Goal: Information Seeking & Learning: Check status

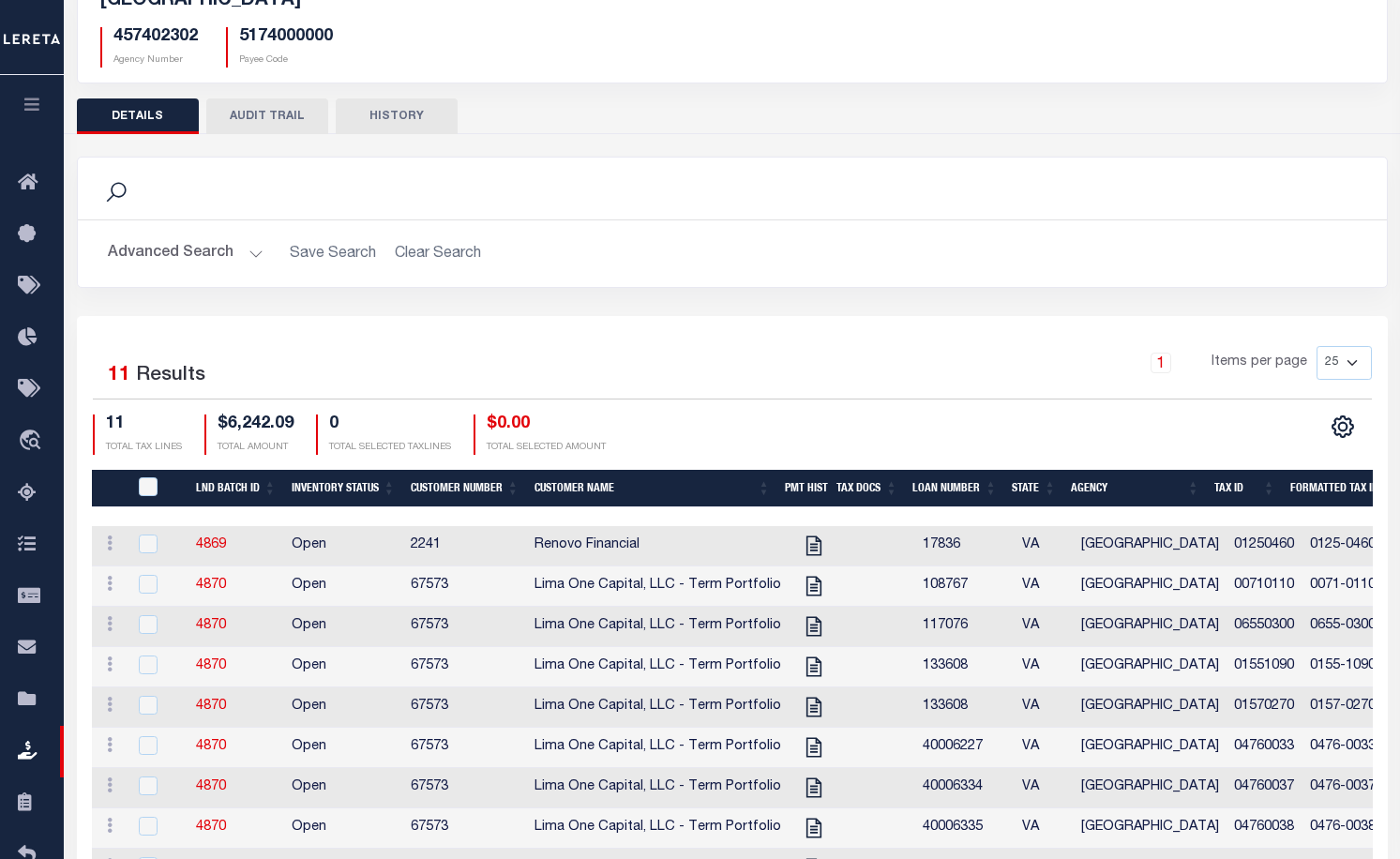
scroll to position [187, 0]
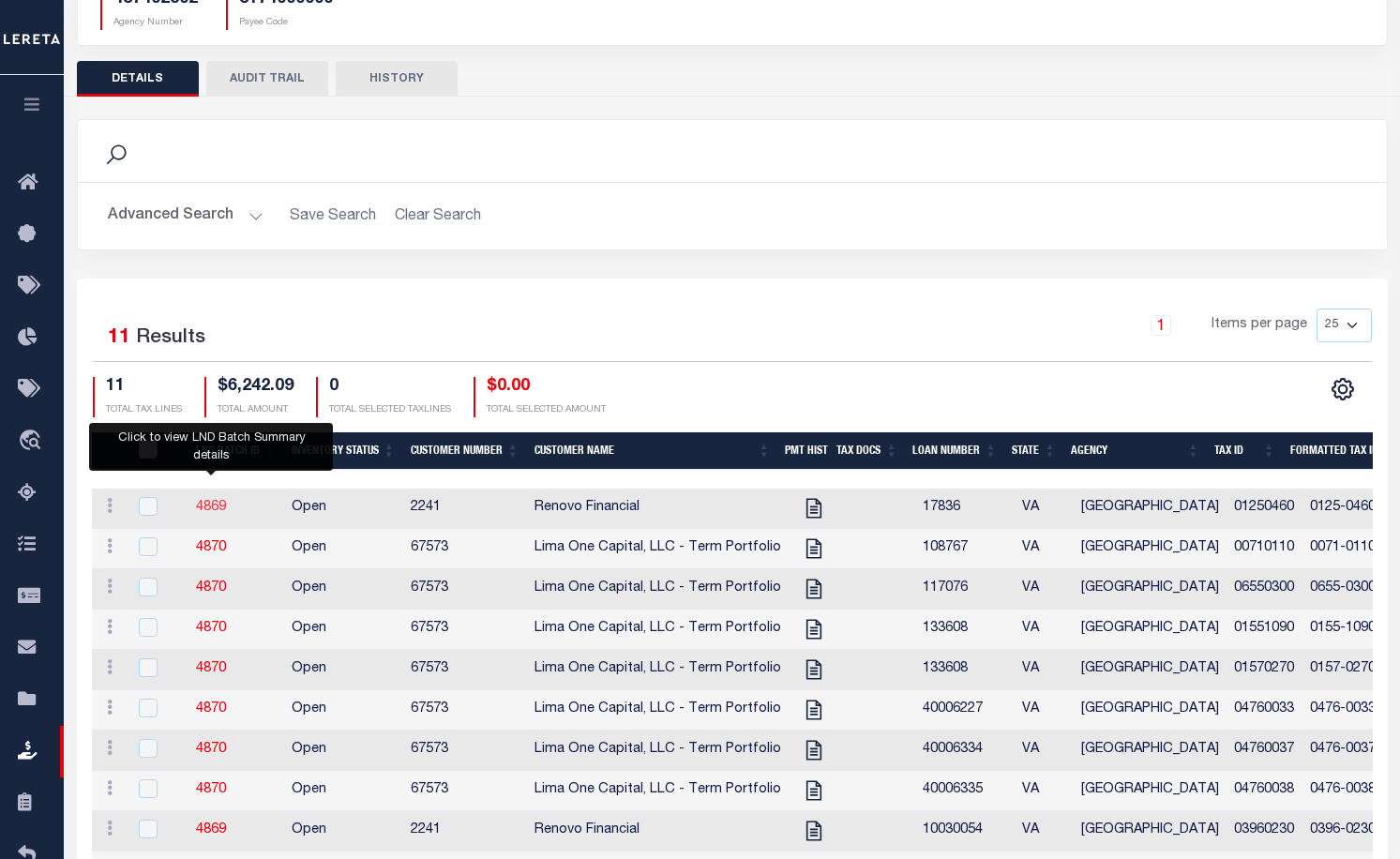
click at [206, 512] on link "4869" at bounding box center [210, 508] width 30 height 14
checkbox input "true"
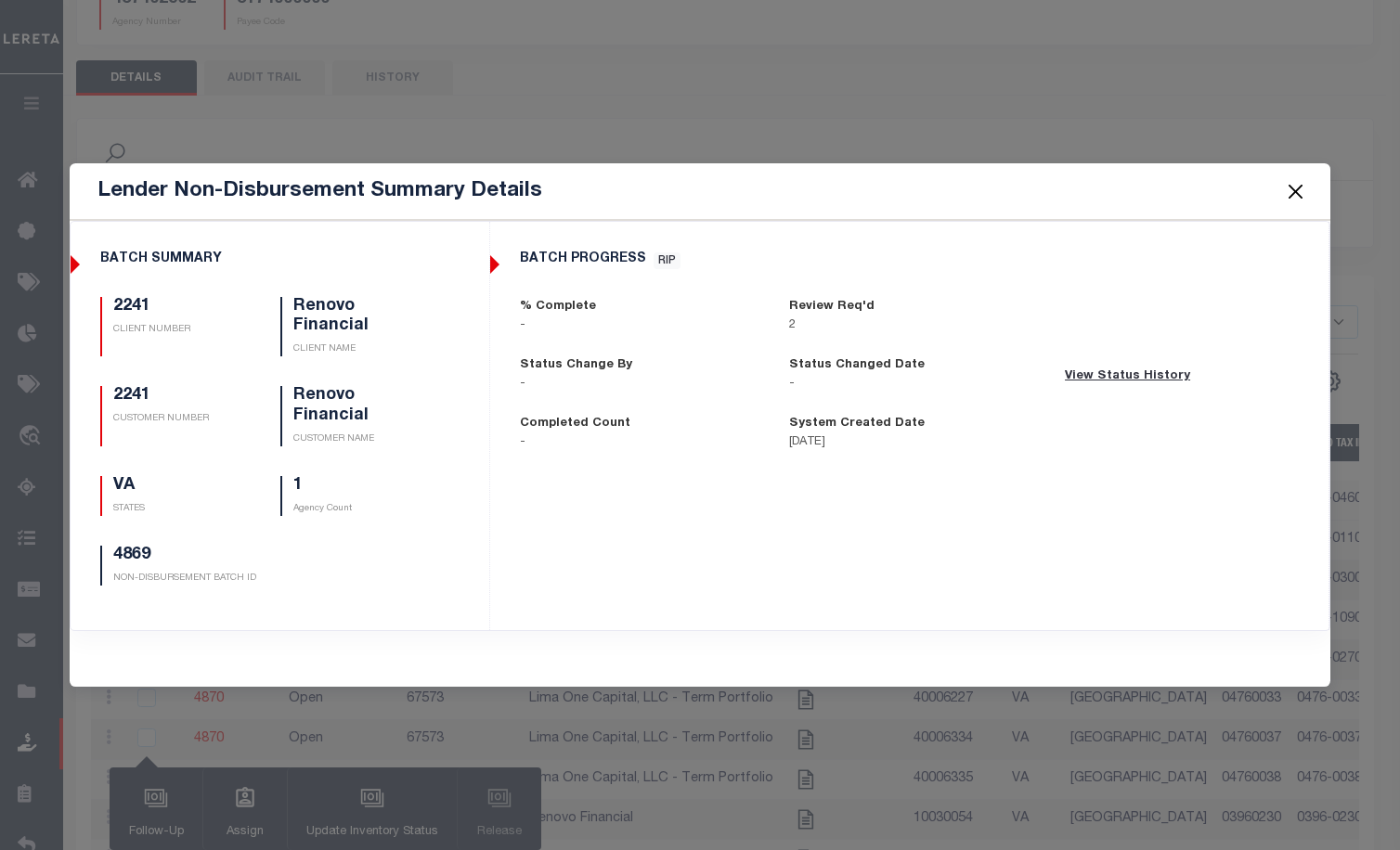
click at [1058, 117] on div "Lender Non-Disbursement Summary Details BATCH SUMMARY 2241 CLIENT NUMBER Renovo…" at bounding box center [700, 425] width 1400 height 850
click at [1301, 201] on button "Close" at bounding box center [1294, 191] width 24 height 24
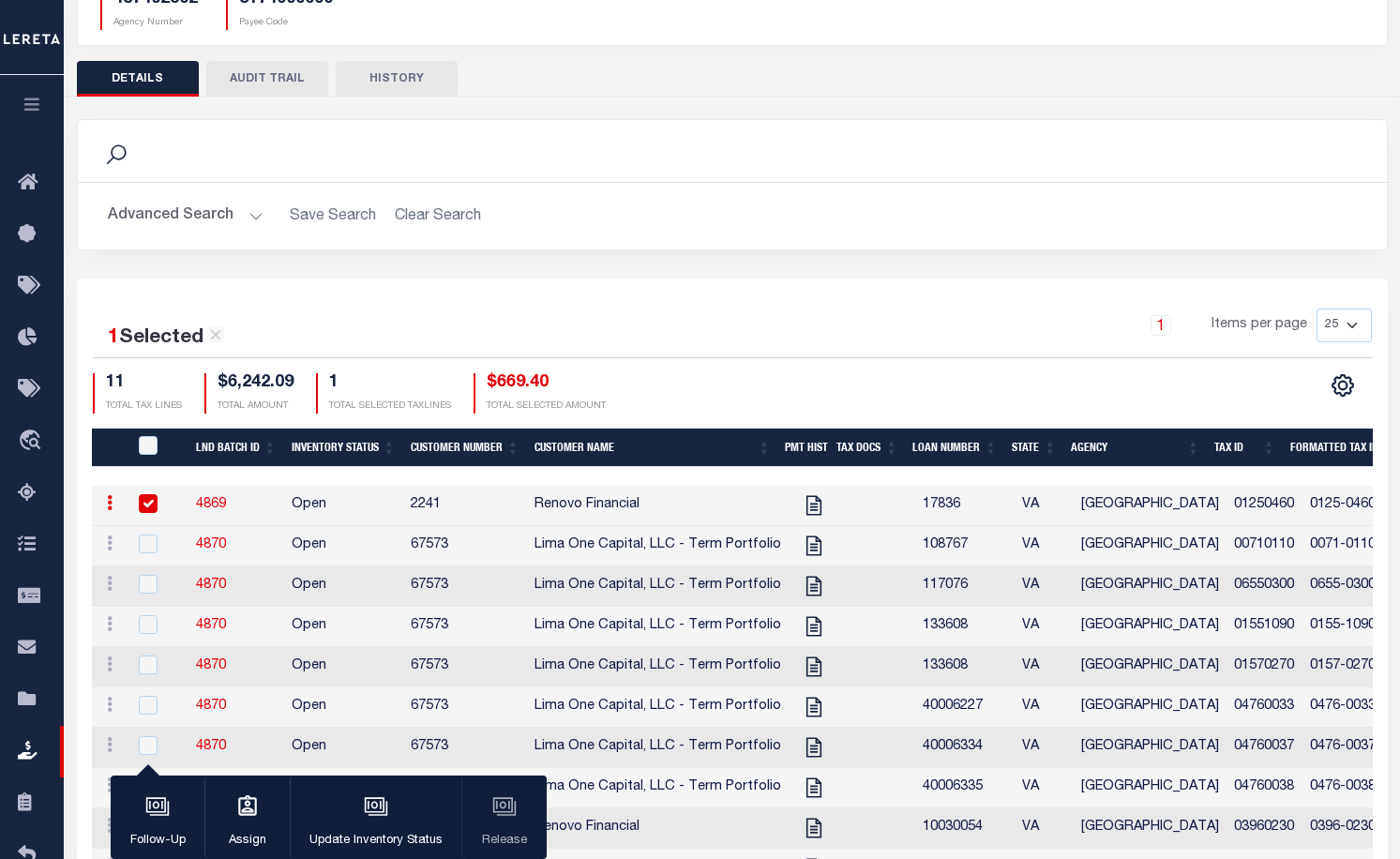
scroll to position [0, 0]
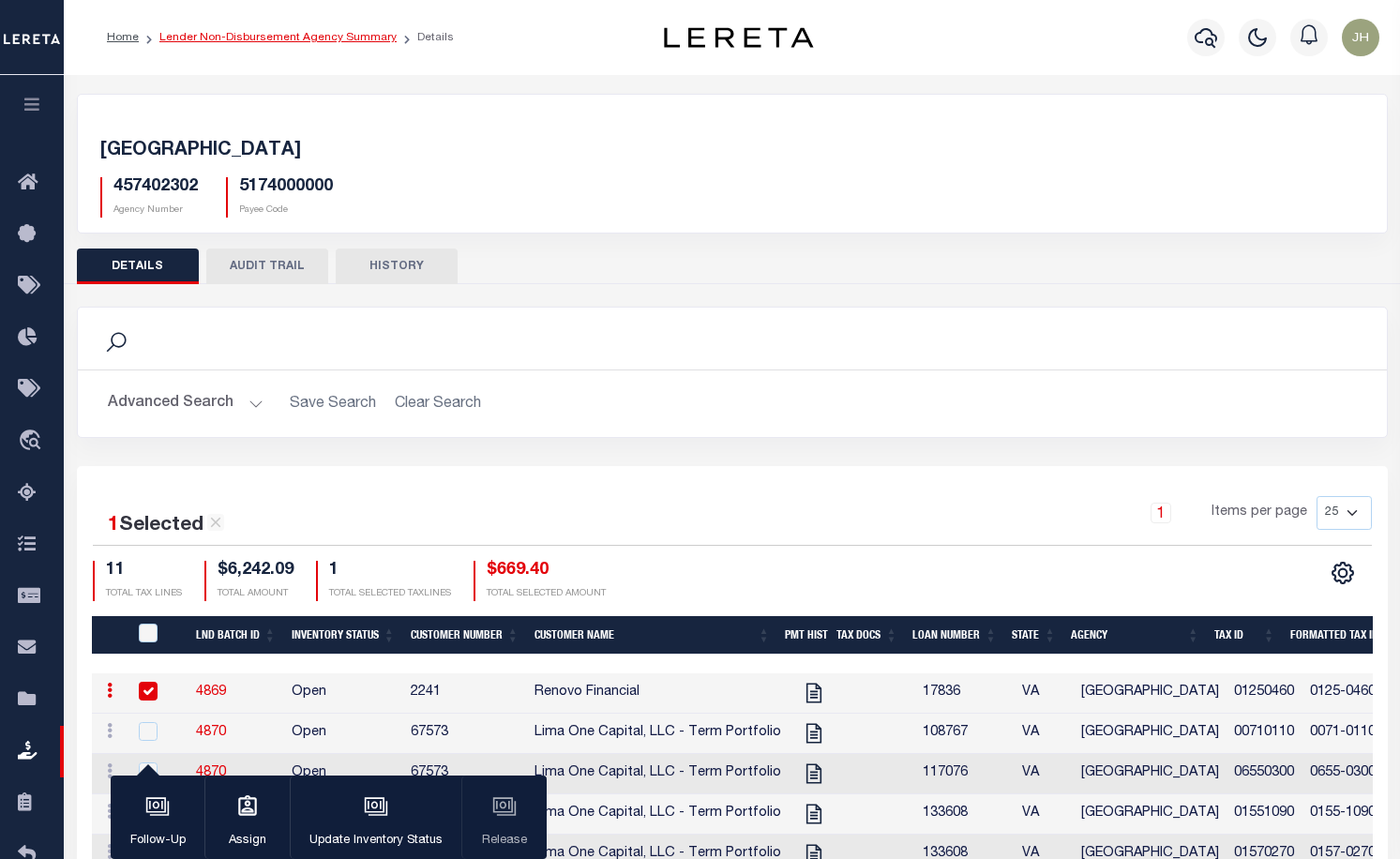
click at [273, 36] on link "Lender Non-Disbursement Agency Summary" at bounding box center [278, 38] width 237 height 12
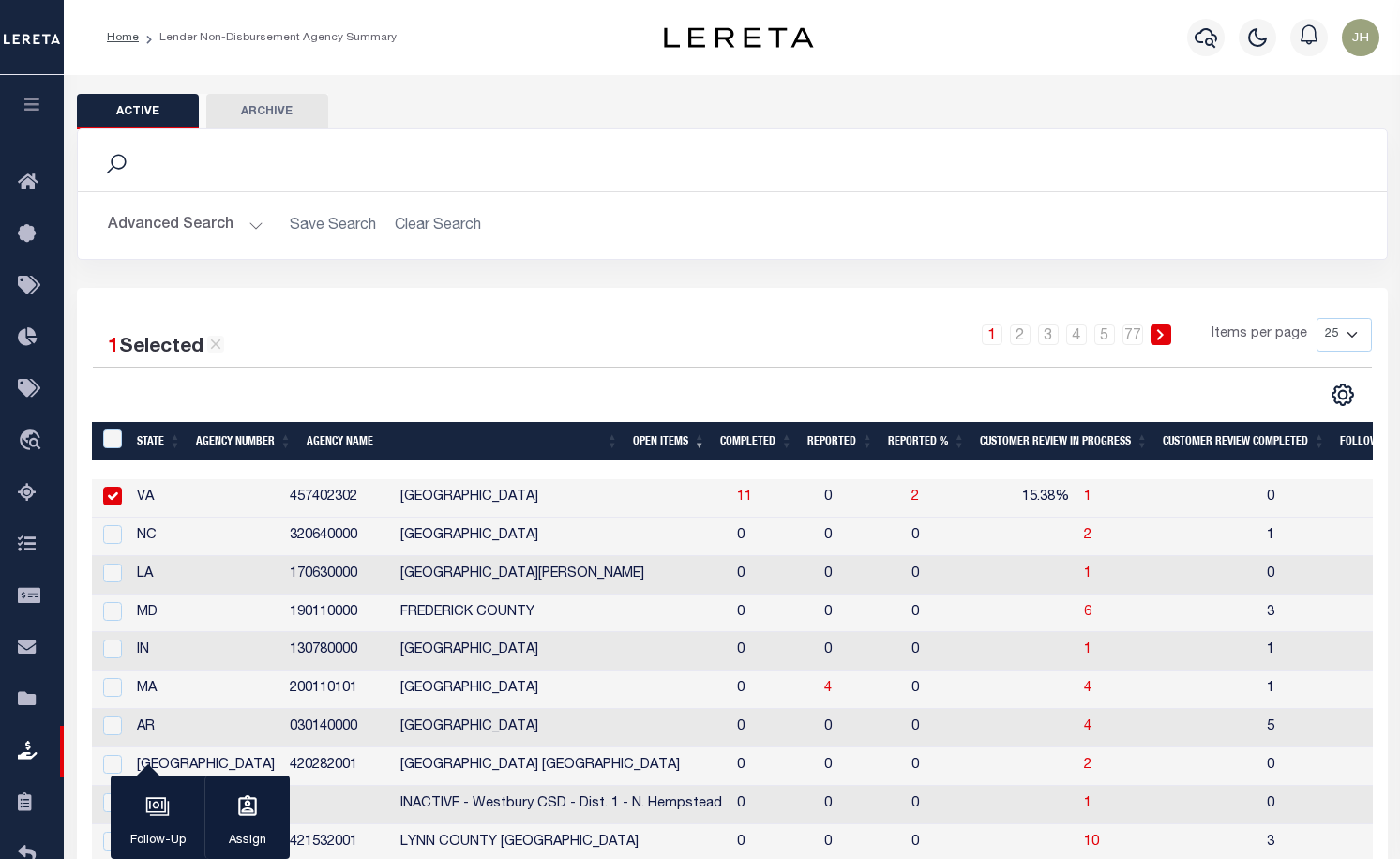
click at [112, 503] on input "checkbox" at bounding box center [112, 495] width 18 height 18
checkbox input "false"
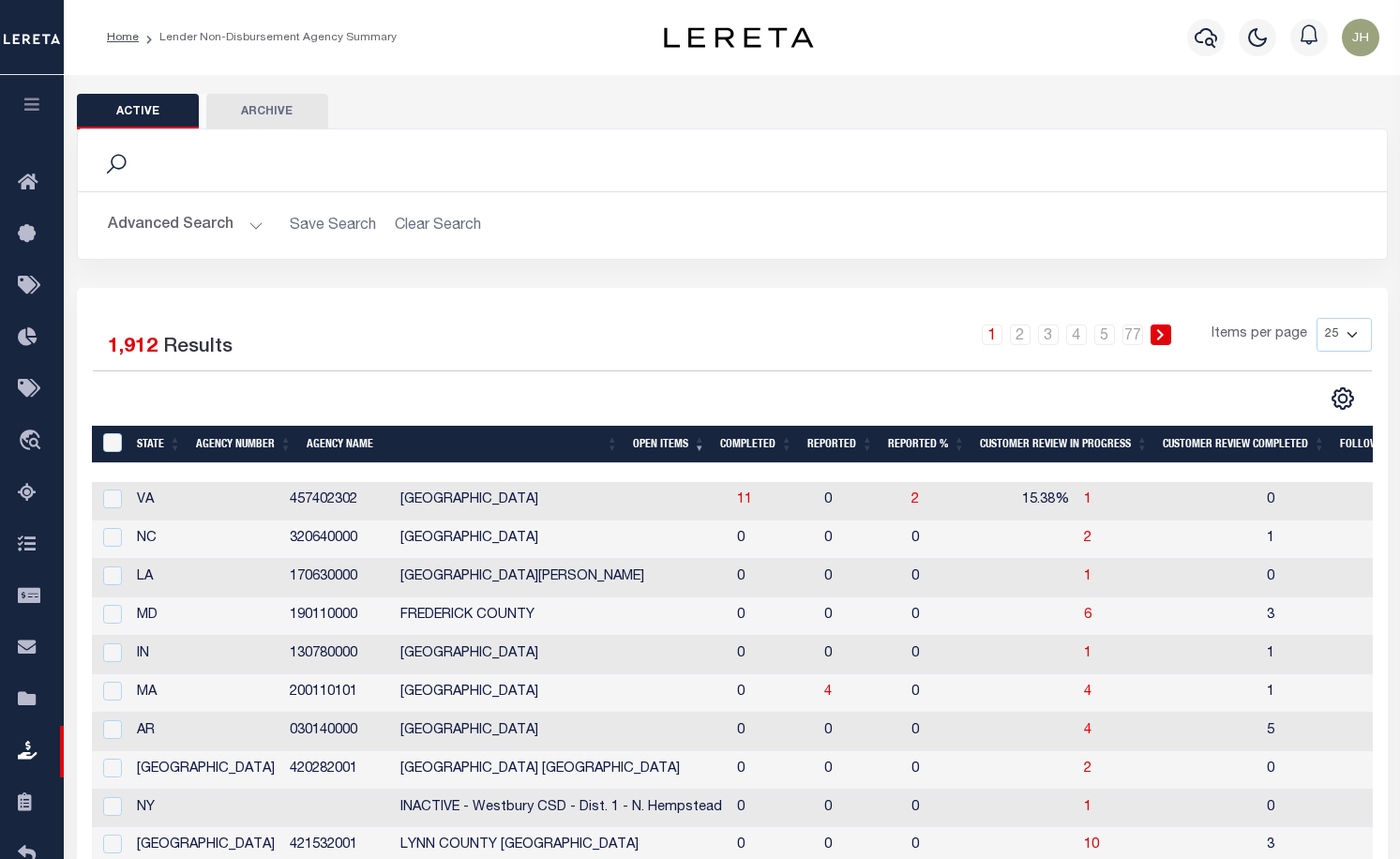
click at [649, 445] on th "Open Items" at bounding box center [669, 445] width 87 height 39
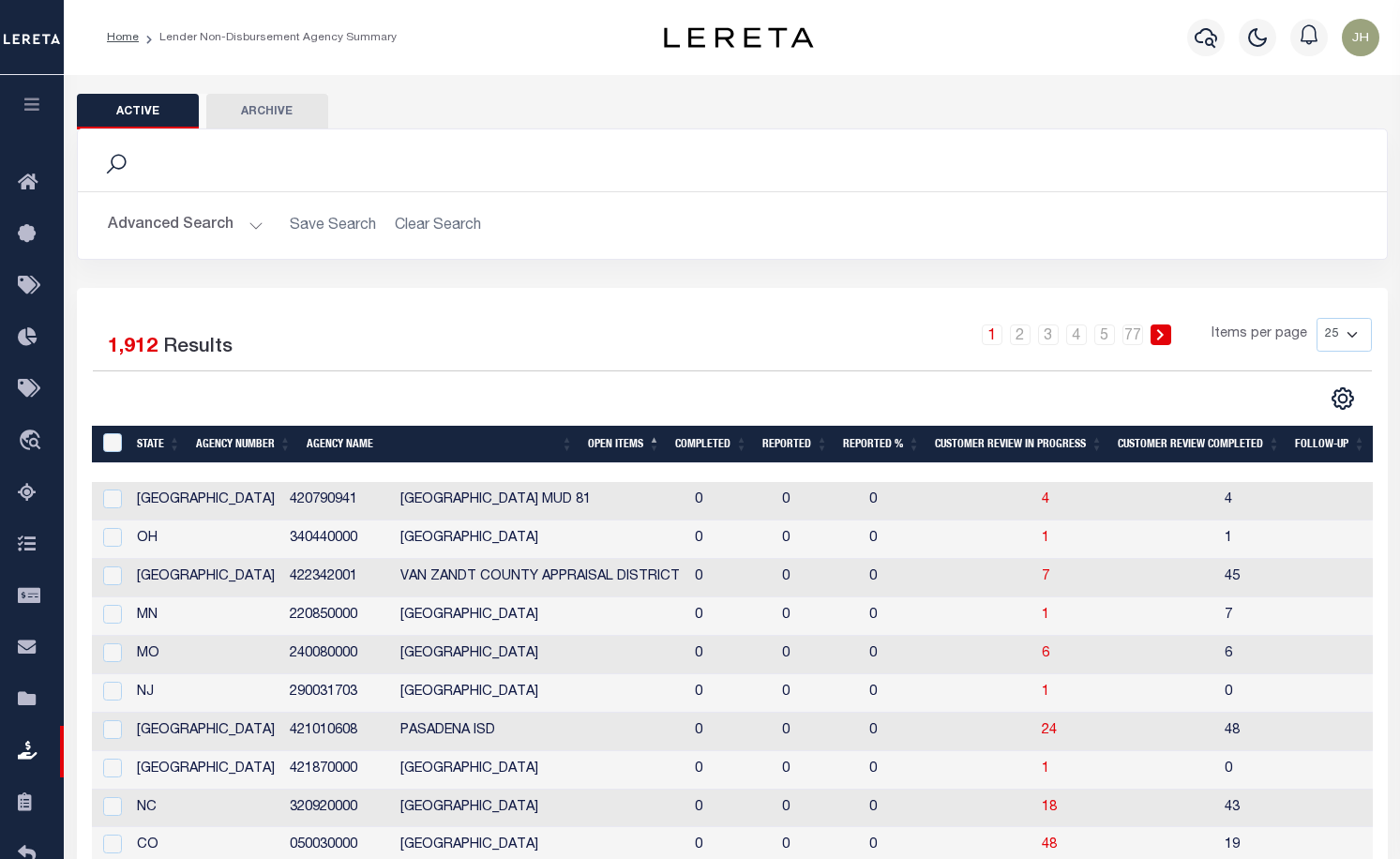
click at [627, 445] on th "Open Items" at bounding box center [624, 445] width 87 height 39
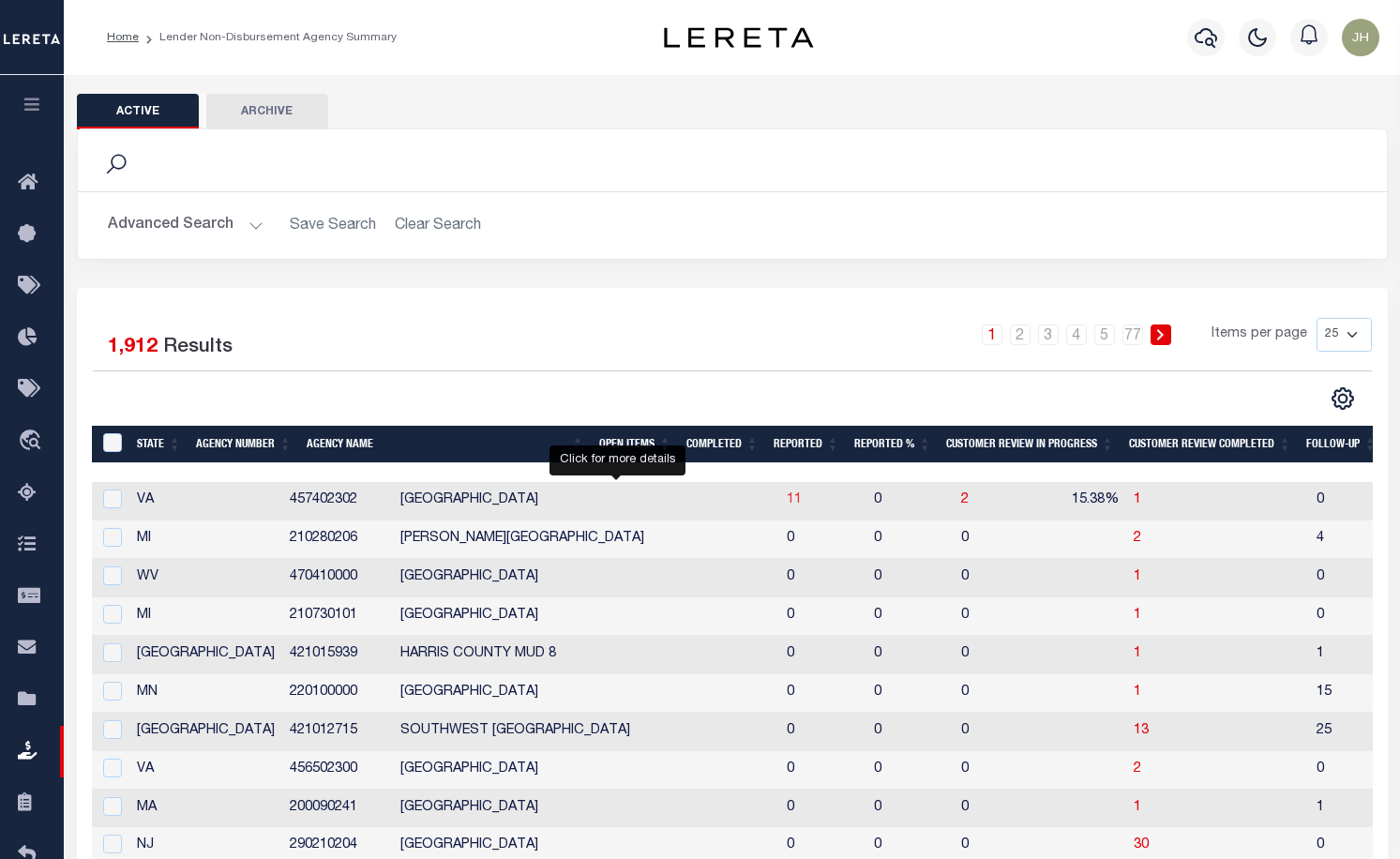
click at [786, 507] on span "11" at bounding box center [794, 500] width 15 height 14
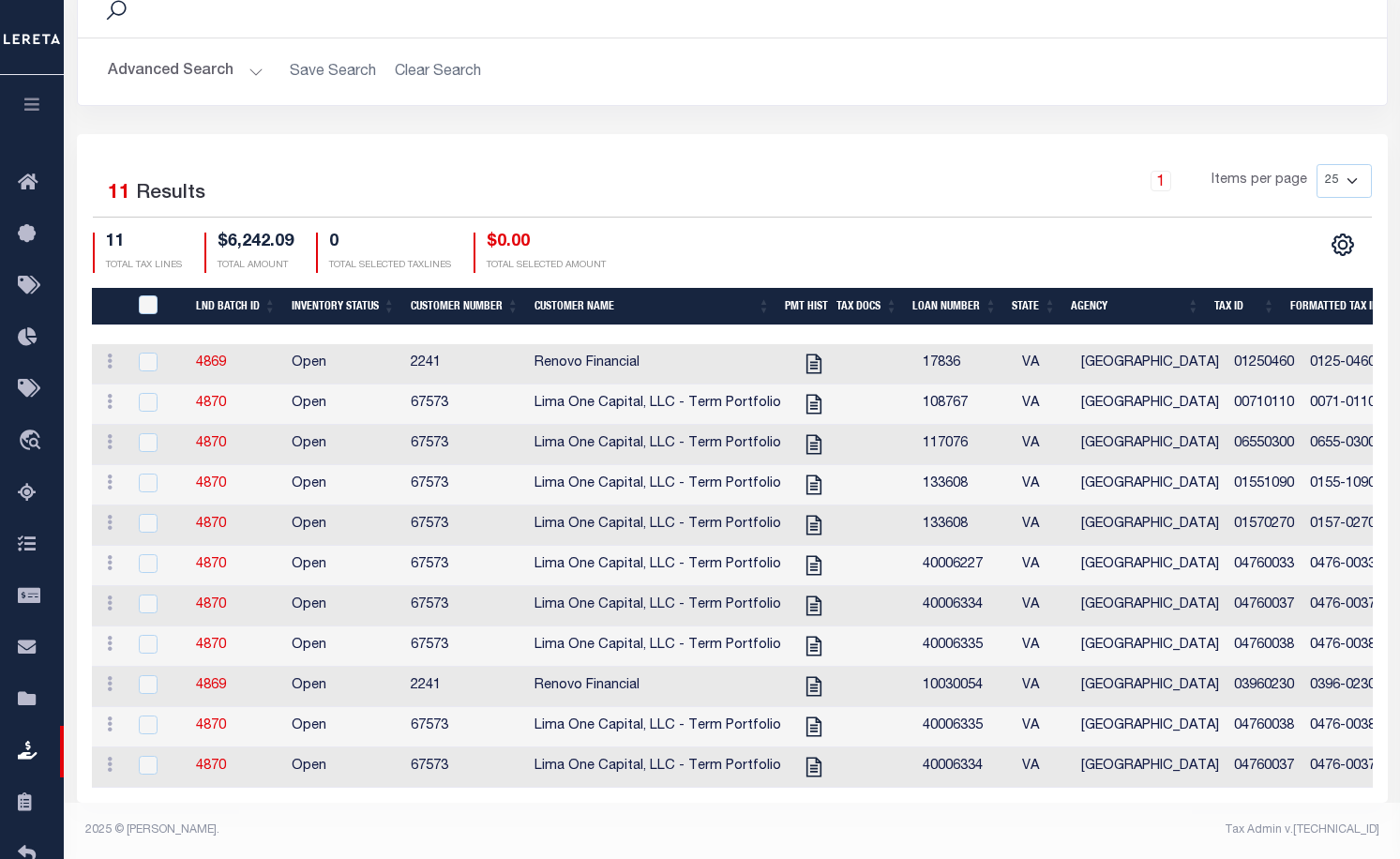
scroll to position [356, 0]
click at [807, 354] on icon "" at bounding box center [813, 364] width 15 height 19
checkbox input "true"
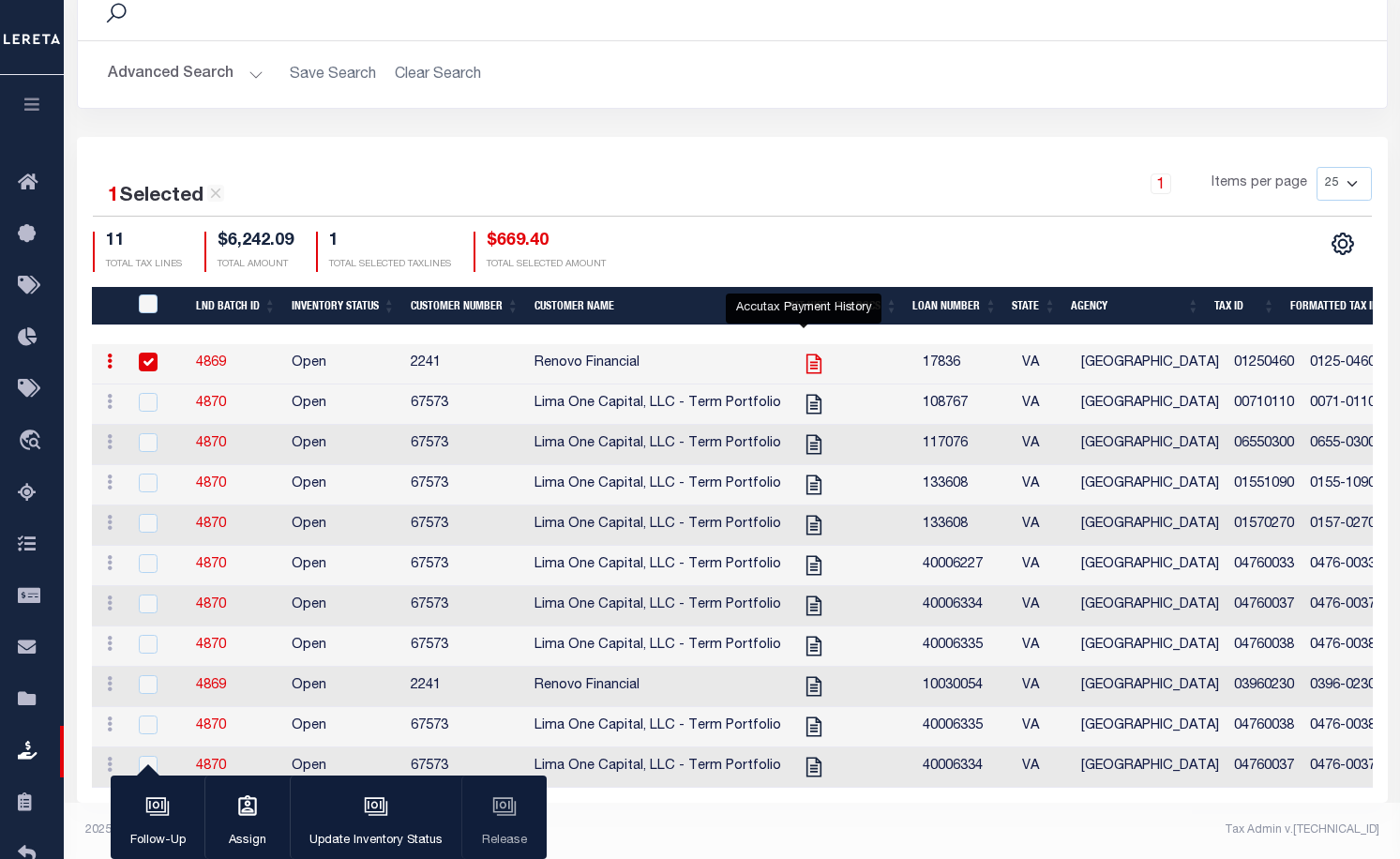
scroll to position [353, 0]
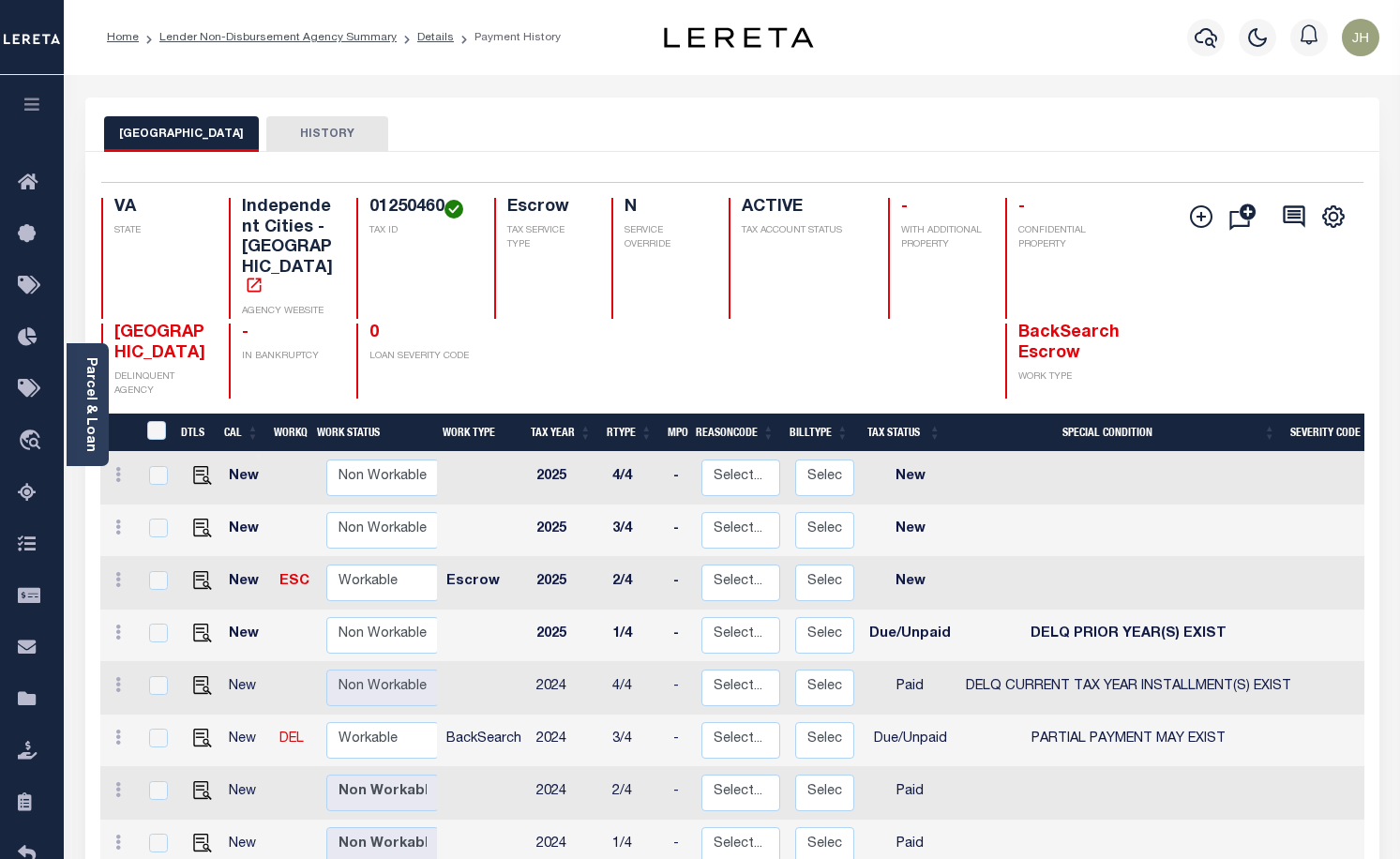
click at [1177, 819] on td at bounding box center [1128, 845] width 341 height 52
checkbox input "true"
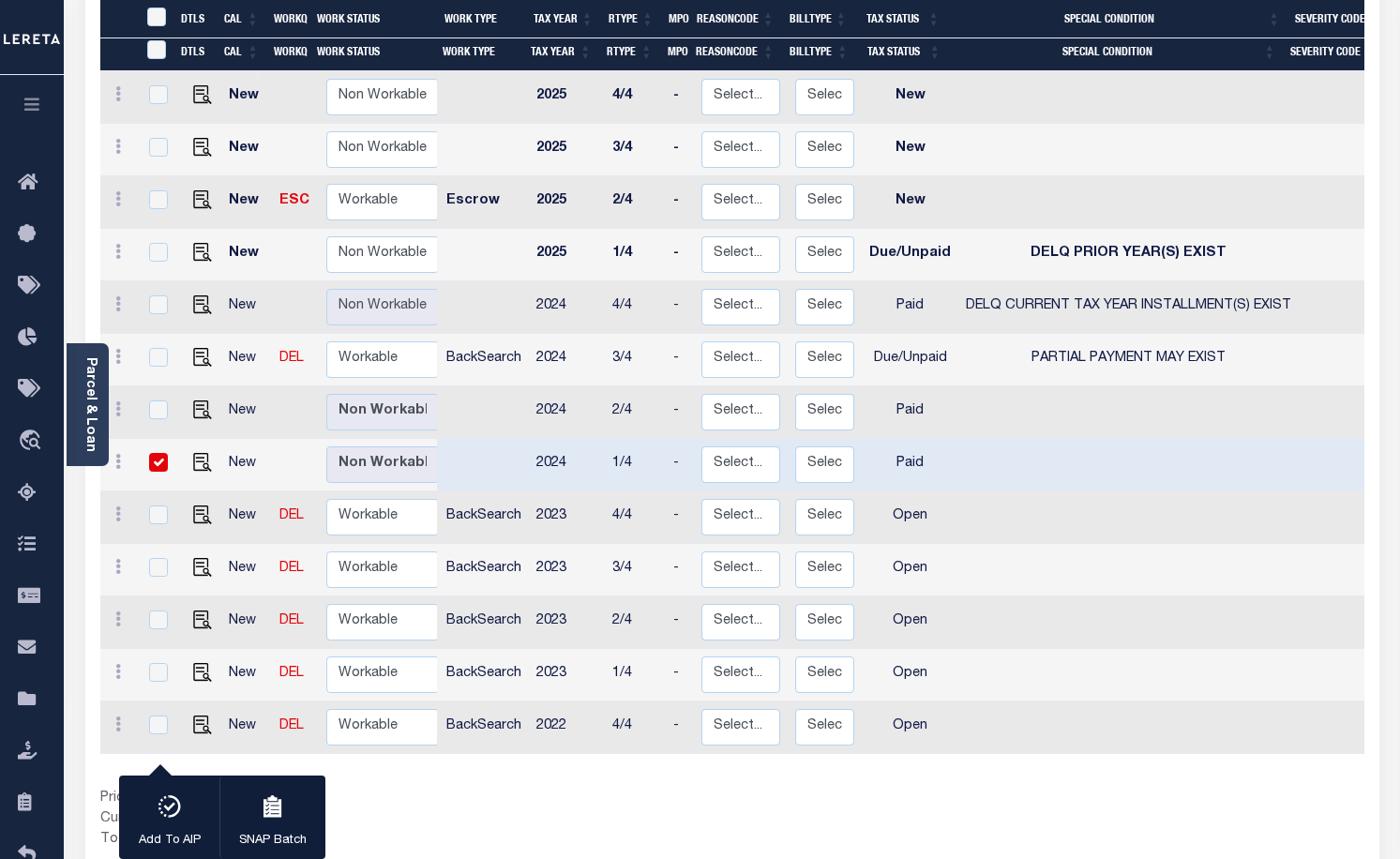
scroll to position [398, 0]
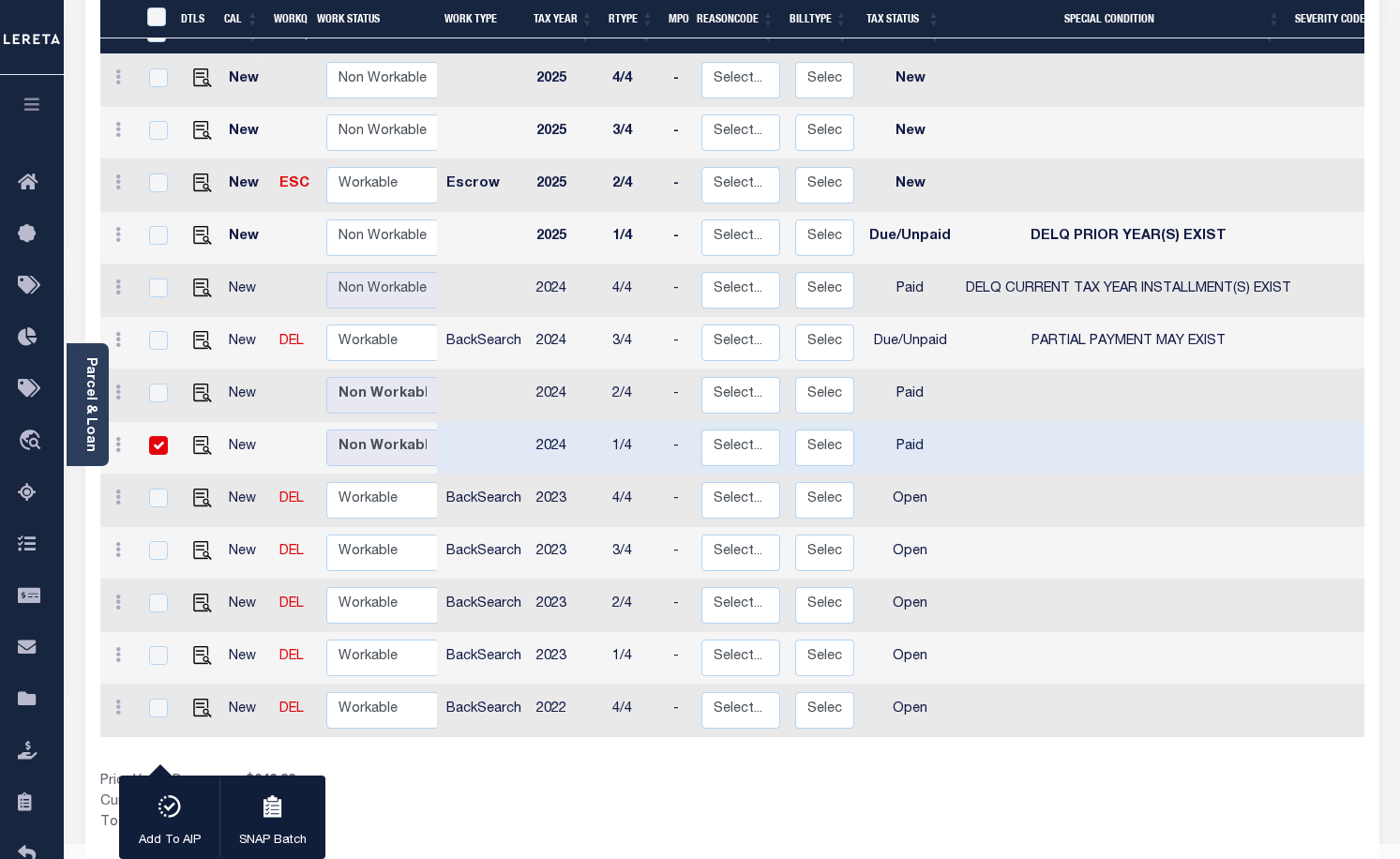
drag, startPoint x: 846, startPoint y: 709, endPoint x: 1332, endPoint y: 750, distance: 487.7
click at [1332, 750] on div "DTLS CAL WorkQ Work Status Work Type Tax Year RType MPO ReasonCode BillType Tax…" at bounding box center [732, 426] width 1264 height 818
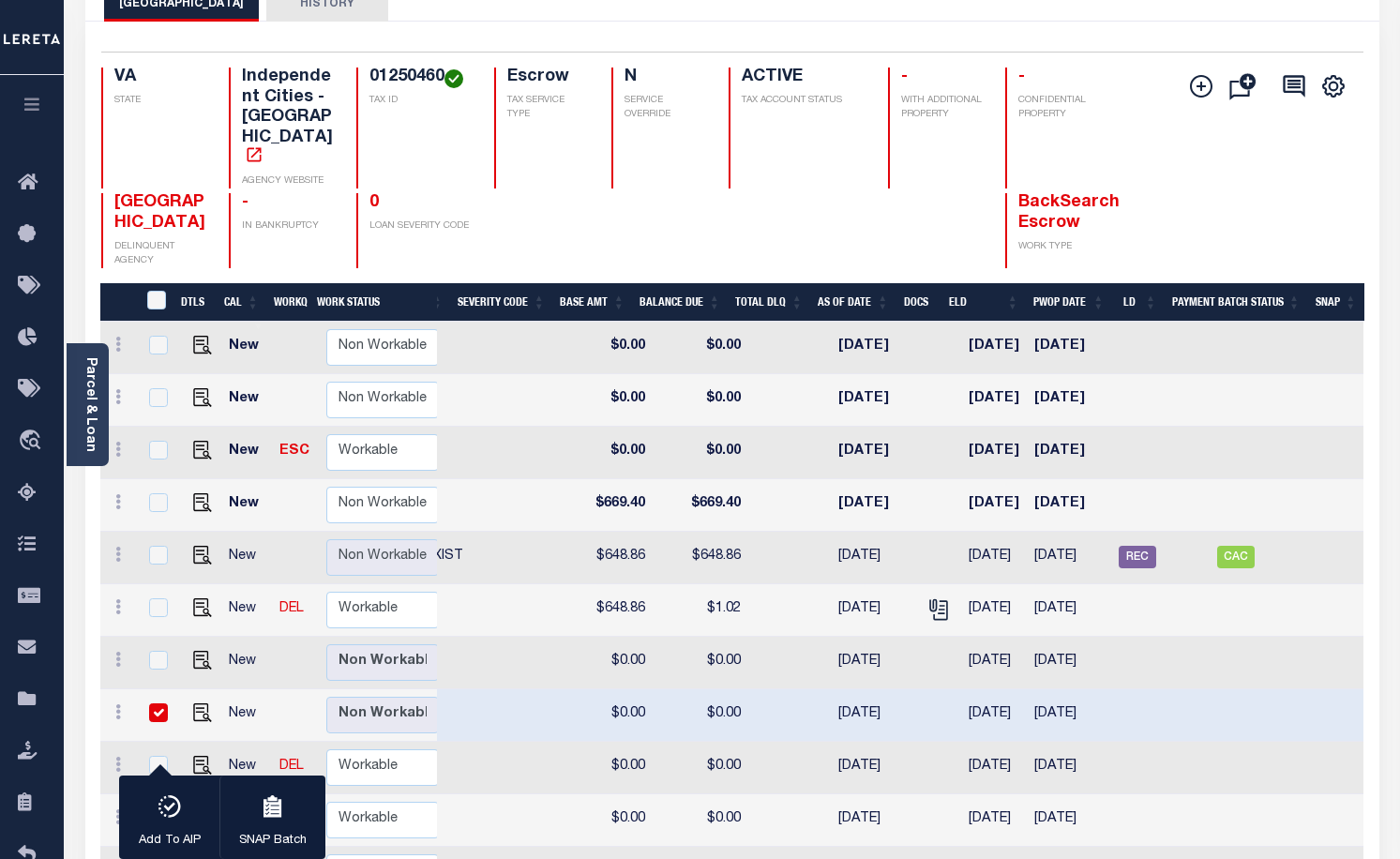
scroll to position [22, 0]
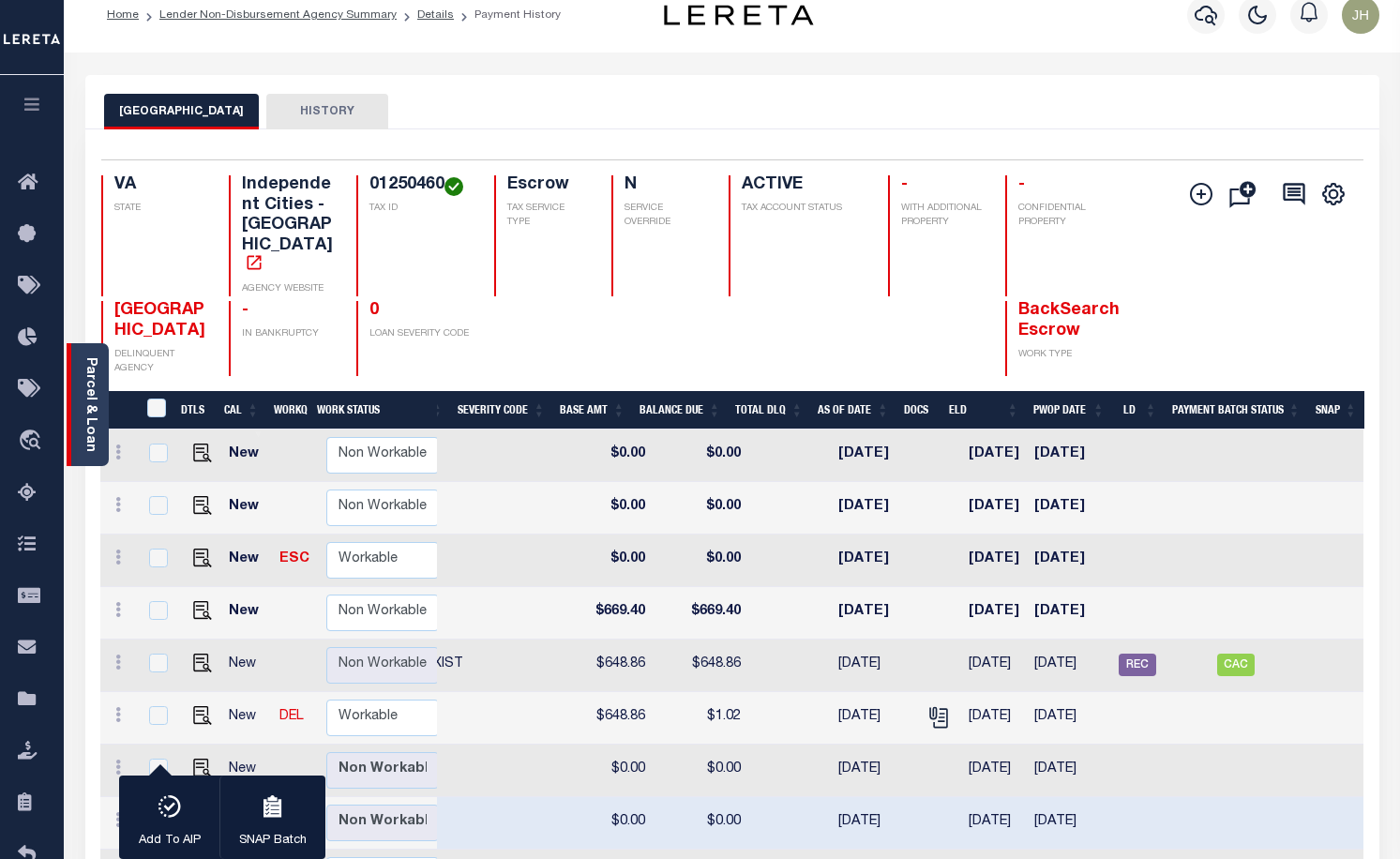
click at [93, 428] on link "Parcel & Loan" at bounding box center [91, 404] width 14 height 95
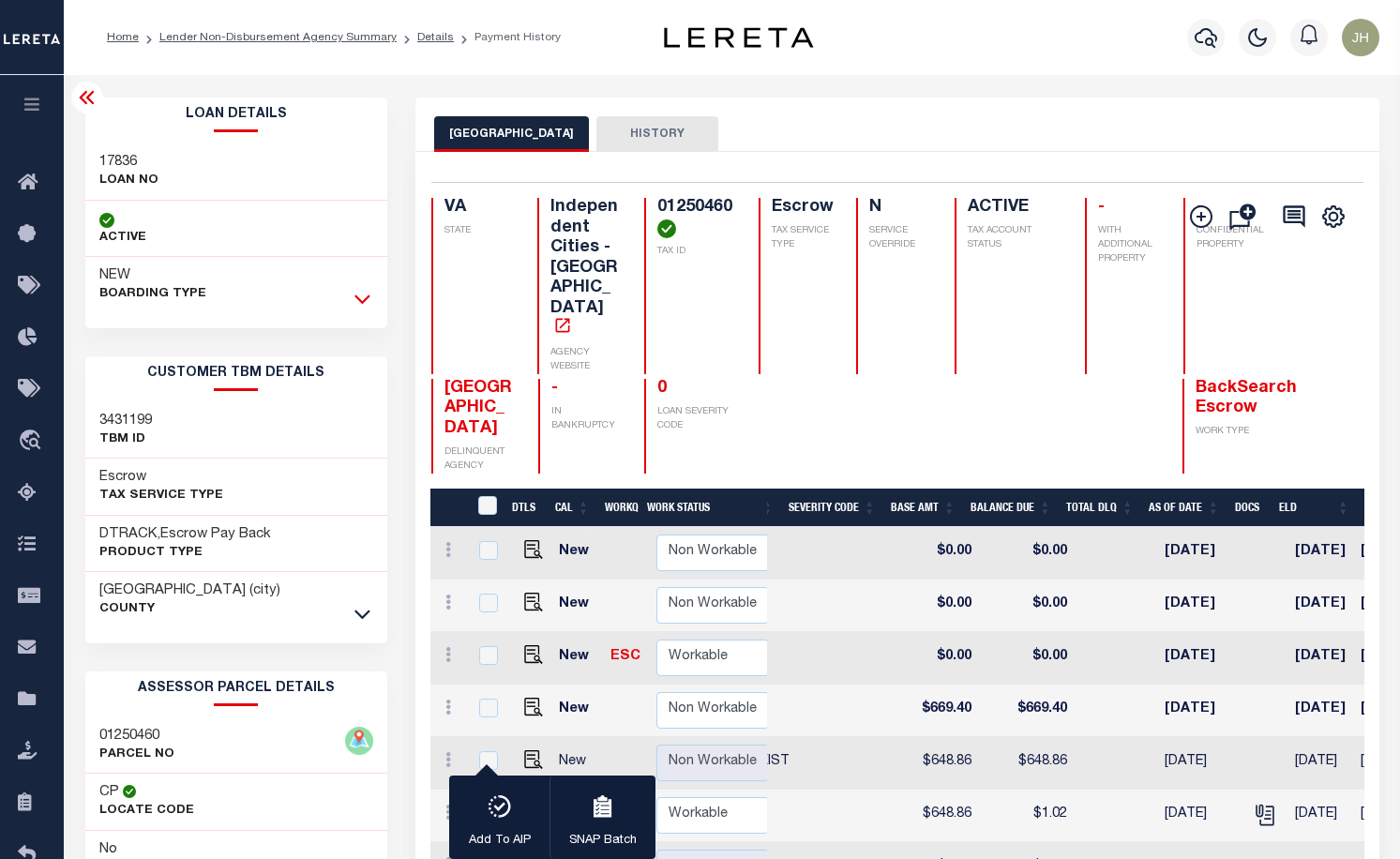
click at [361, 301] on icon at bounding box center [362, 298] width 16 height 19
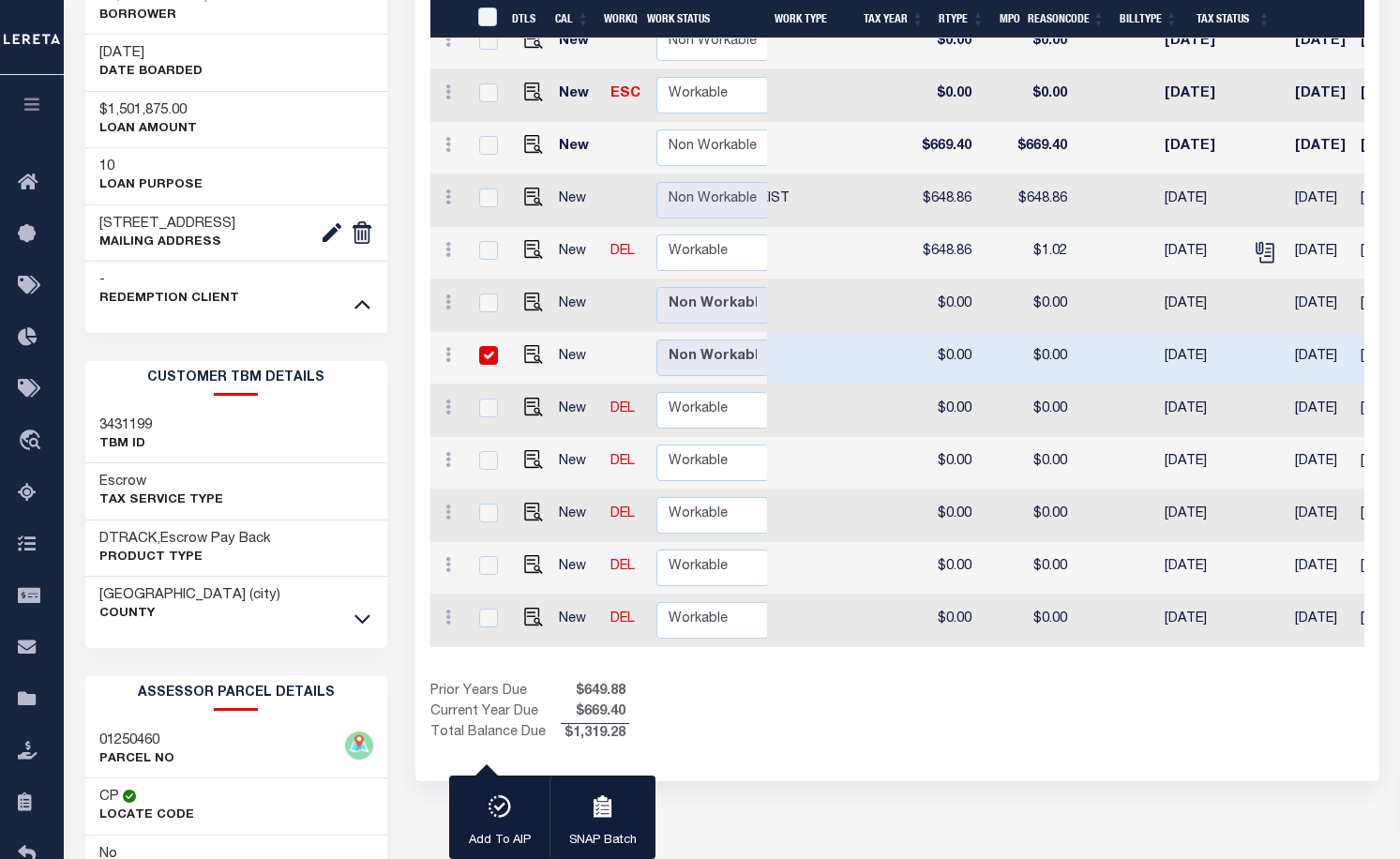
scroll to position [0, 833]
click at [365, 624] on icon at bounding box center [362, 621] width 16 height 10
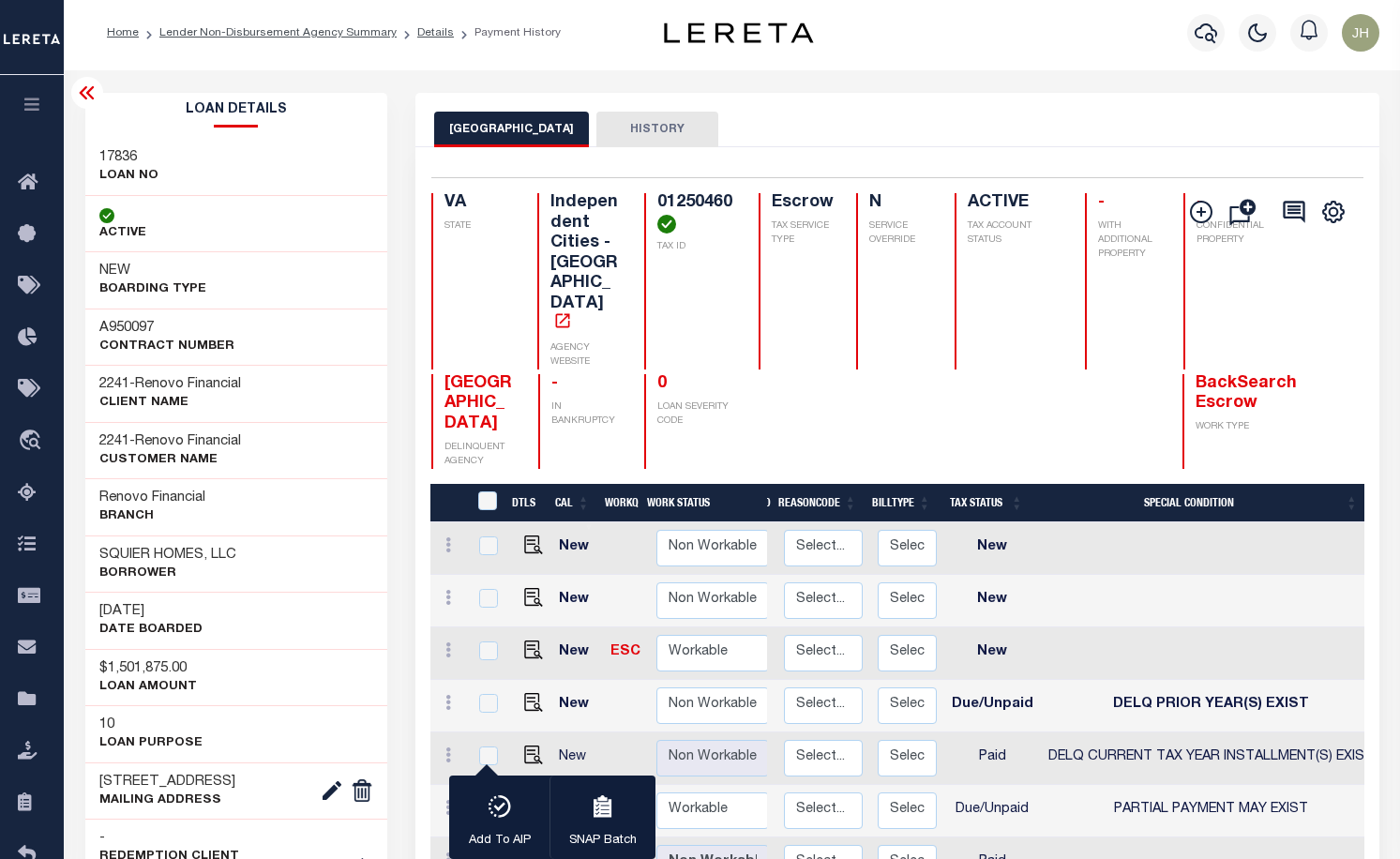
scroll to position [0, 0]
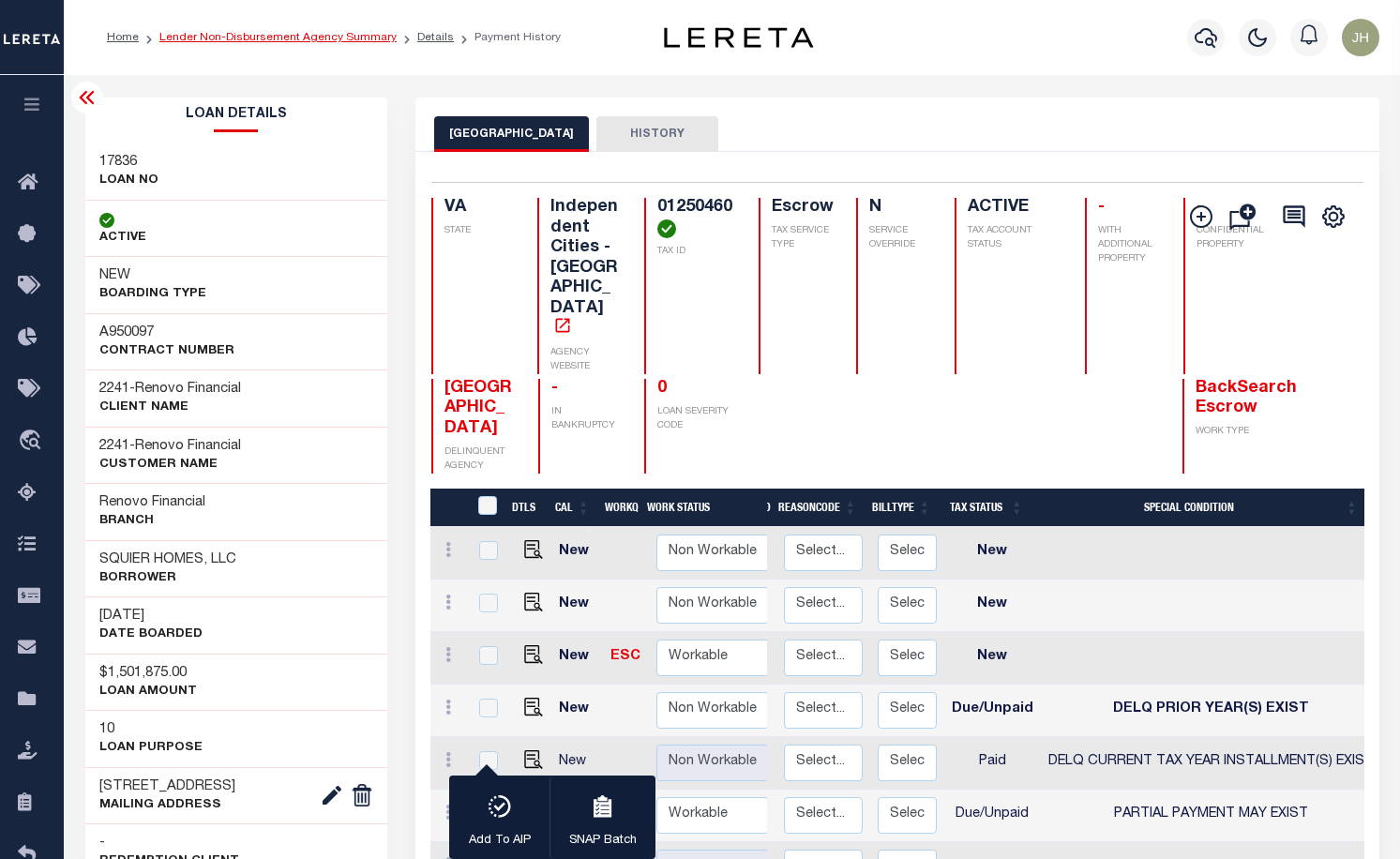
click at [235, 40] on link "Lender Non-Disbursement Agency Summary" at bounding box center [278, 38] width 237 height 12
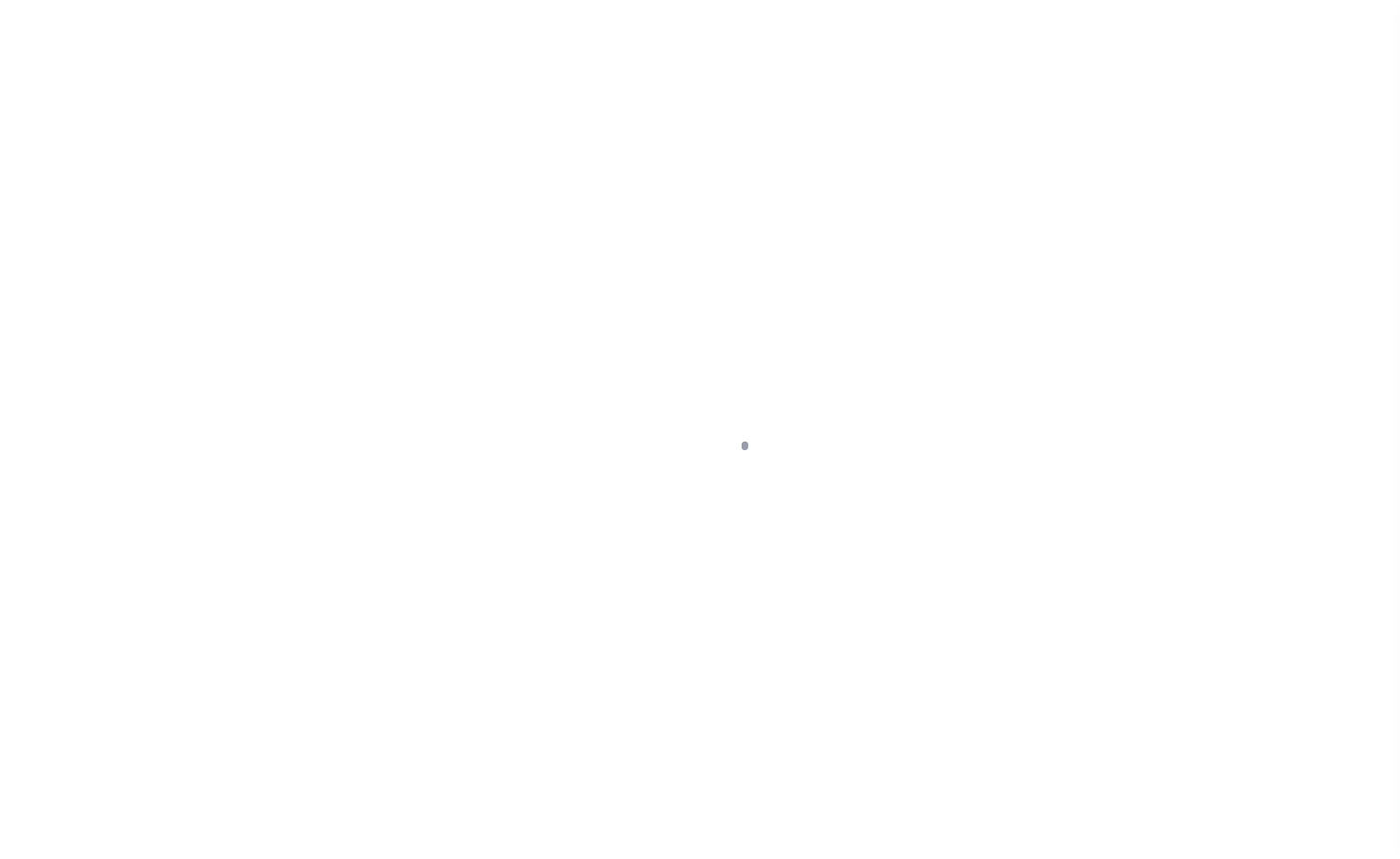
scroll to position [54, 0]
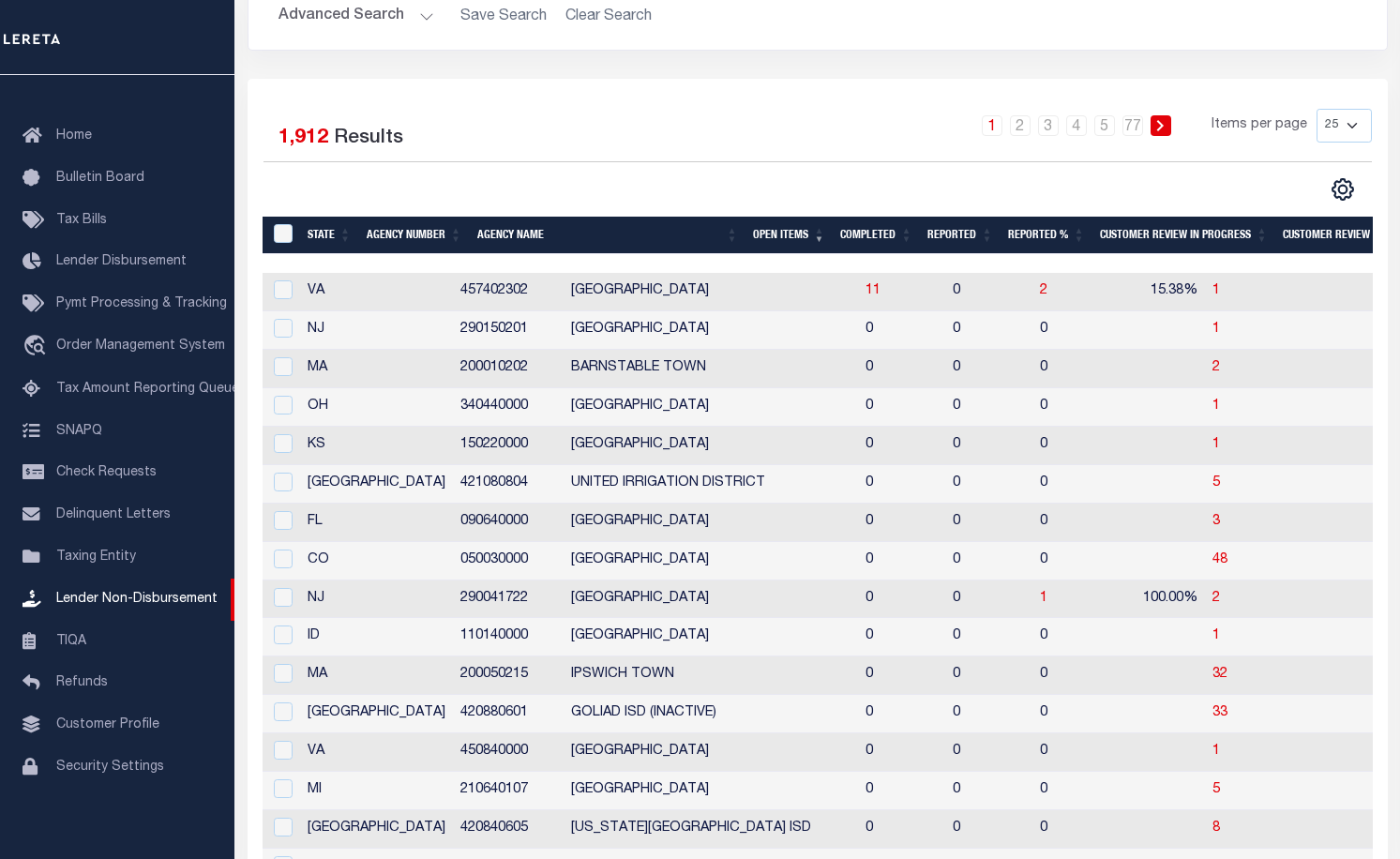
scroll to position [282, 0]
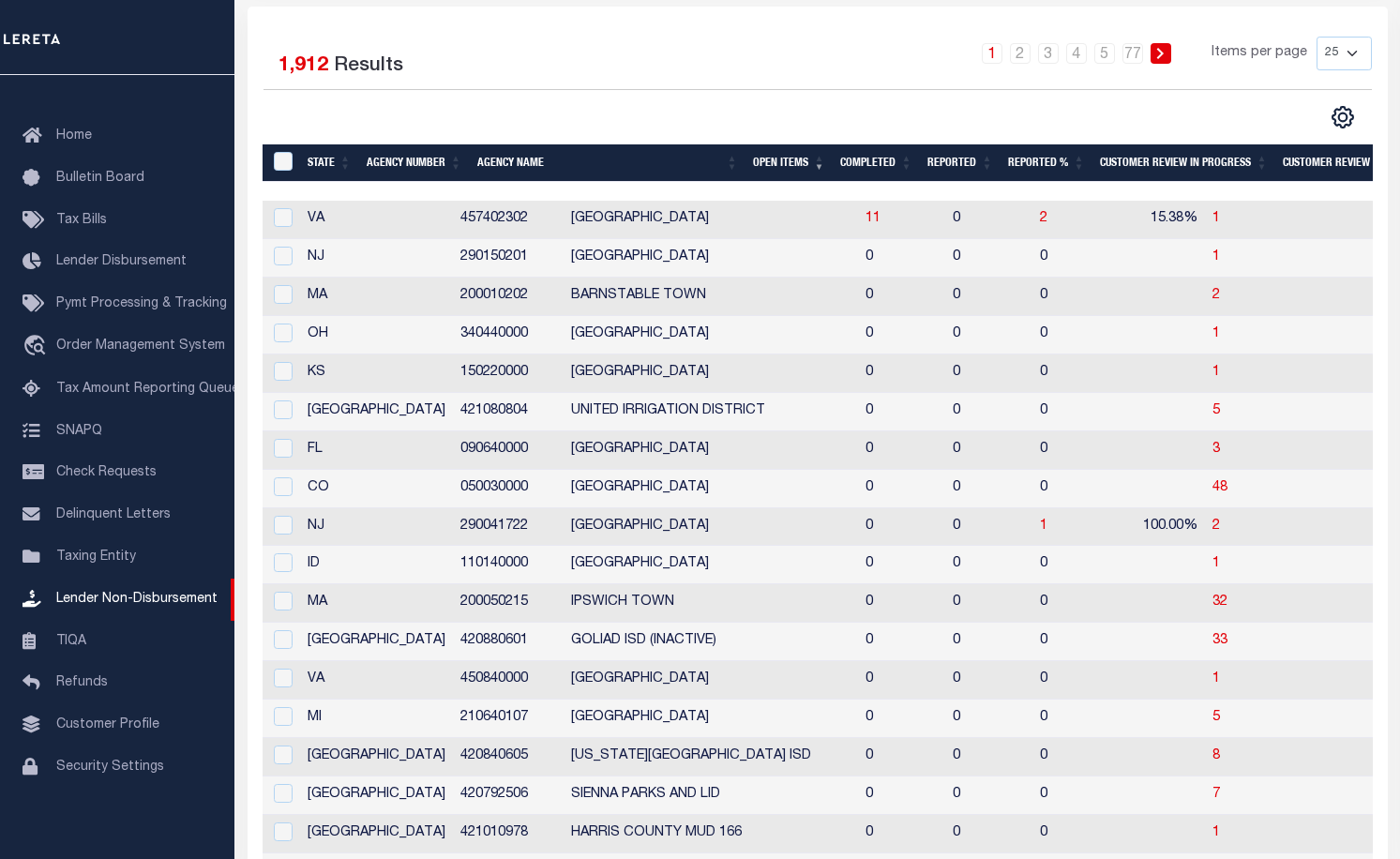
click at [794, 51] on div "1 2 3 4 5 … 77 Items per page 25 50 100 200" at bounding box center [960, 61] width 824 height 49
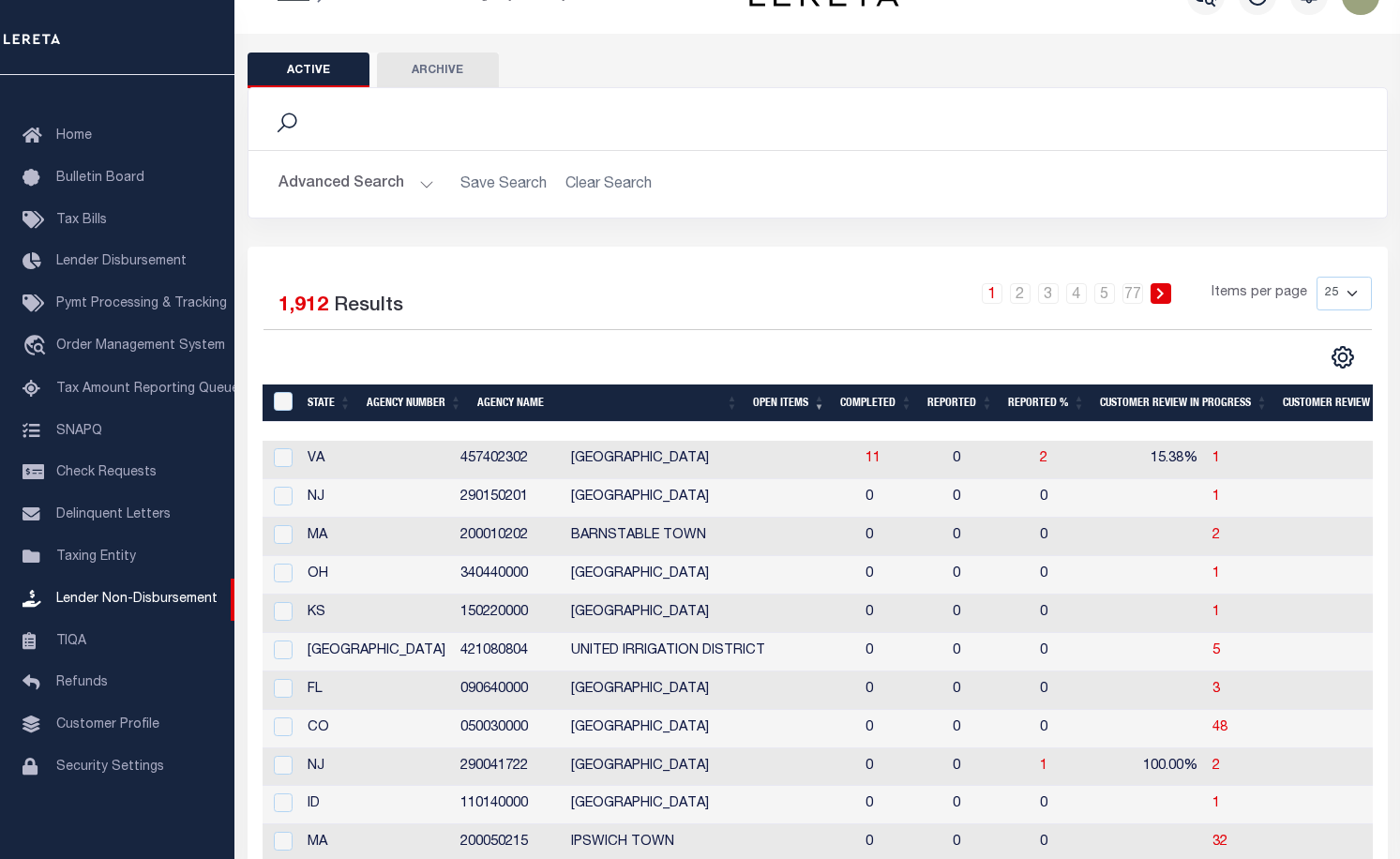
scroll to position [0, 0]
